Goal: Information Seeking & Learning: Learn about a topic

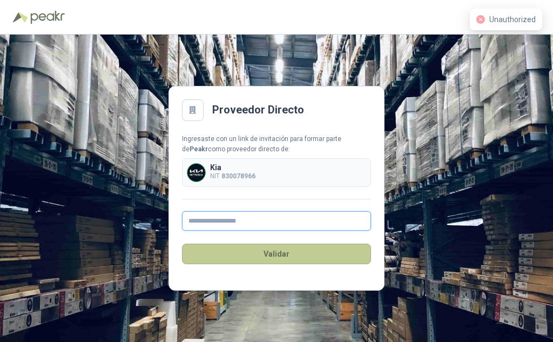
type input "**********"
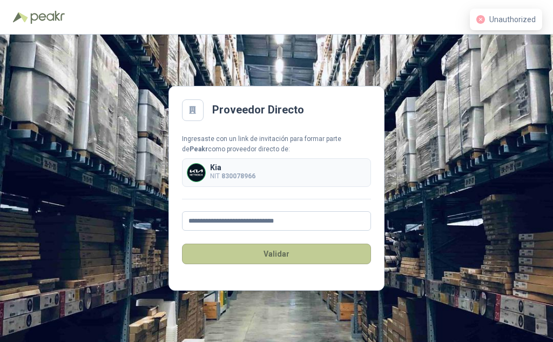
click at [279, 247] on button "Validar" at bounding box center [276, 254] width 189 height 21
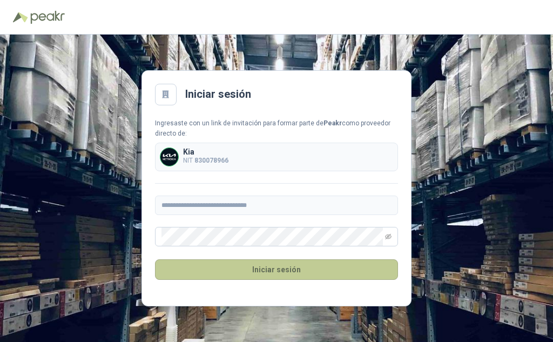
click at [283, 268] on button "Iniciar sesión" at bounding box center [276, 269] width 243 height 21
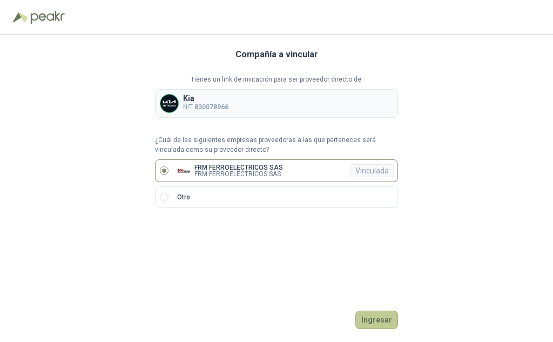
click at [373, 317] on button "Ingresar" at bounding box center [376, 320] width 43 height 18
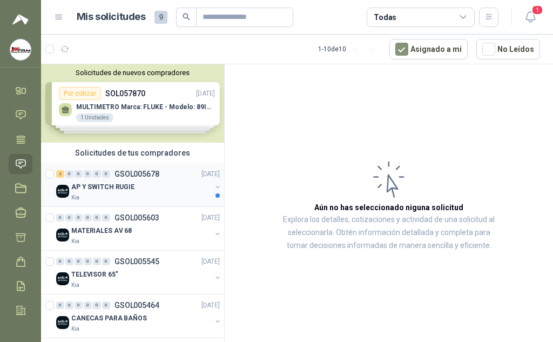
click at [103, 184] on p "AP Y SWITCH RUGIE" at bounding box center [102, 187] width 63 height 10
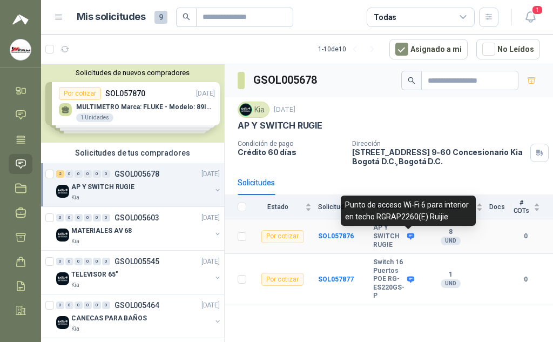
click at [411, 236] on icon at bounding box center [410, 236] width 7 height 6
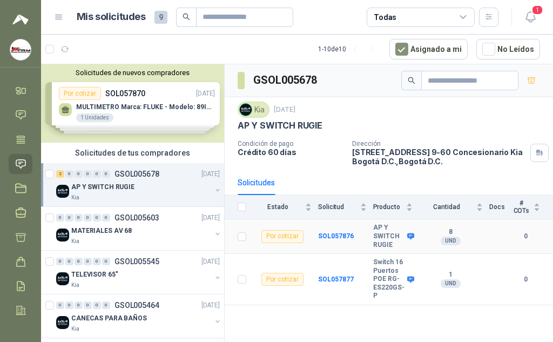
click at [395, 236] on b "AP Y SWITCH RUGIE" at bounding box center [388, 236] width 31 height 25
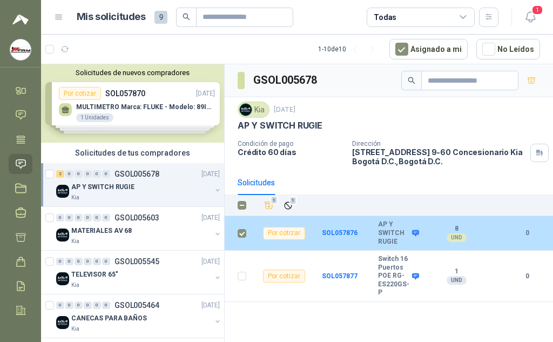
click at [381, 233] on b "AP Y SWITCH RUGIE" at bounding box center [393, 232] width 31 height 25
click at [330, 232] on b "SOL057876" at bounding box center [340, 233] width 36 height 8
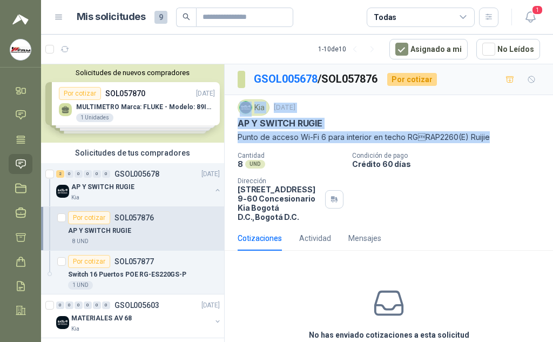
drag, startPoint x: 485, startPoint y: 132, endPoint x: 248, endPoint y: 103, distance: 237.8
click at [247, 103] on div "Kia [DATE] AP Y SWITCH RUGIE Punto de acceso Wi-Fi 6 para interior en techo RG…" at bounding box center [389, 121] width 303 height 44
copy div "Kia [DATE] AP Y SWITCH RUGIE Punto de acceso Wi-Fi 6 para interior en techo RG…"
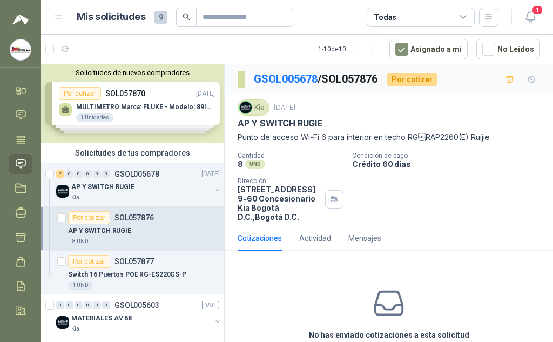
click at [476, 251] on div "Cotizaciones Actividad Mensajes No has enviado cotizaciones a esta solicitud Co…" at bounding box center [389, 311] width 328 height 171
click at [123, 230] on p "AP Y SWITCH RUGIE" at bounding box center [99, 231] width 63 height 10
click at [97, 184] on p "AP Y SWITCH RUGIE" at bounding box center [102, 187] width 63 height 10
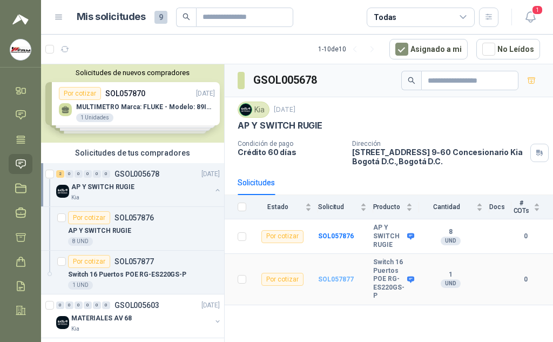
click at [331, 275] on b "SOL057877" at bounding box center [336, 279] width 36 height 8
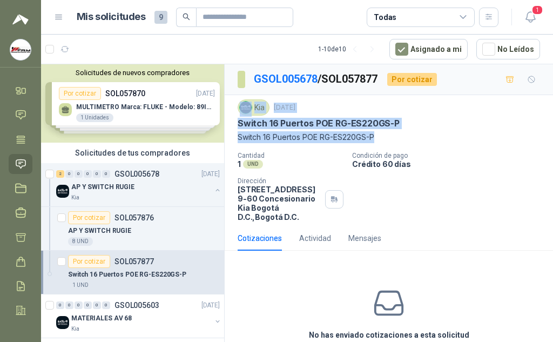
drag, startPoint x: 380, startPoint y: 135, endPoint x: 232, endPoint y: 113, distance: 150.0
click at [232, 113] on div "Kia [DATE] Switch 16 Puertos [PERSON_NAME] RG-ES220GS-P Switch 16 Puertos [PERS…" at bounding box center [389, 160] width 328 height 131
copy div "Kia [DATE] Switch 16 Puertos [PERSON_NAME] RG-ES220GS-P Switch 16 Puertos [PERS…"
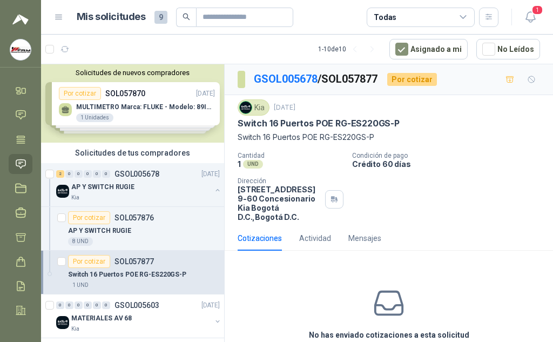
click at [492, 232] on div "Cotizaciones Actividad Mensajes" at bounding box center [389, 238] width 303 height 25
click at [98, 104] on div "Solicitudes de nuevos compradores Por cotizar SOL057870 [DATE] MULTIMETRO Marca…" at bounding box center [132, 103] width 183 height 78
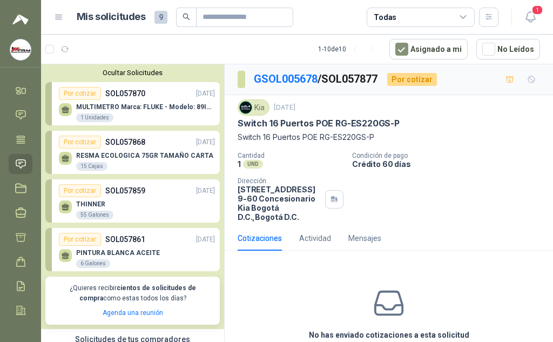
click at [98, 104] on p "MULTIMETRO Marca: FLUKE - Modelo: 89IV 1" at bounding box center [145, 107] width 139 height 8
